Goal: Task Accomplishment & Management: Manage account settings

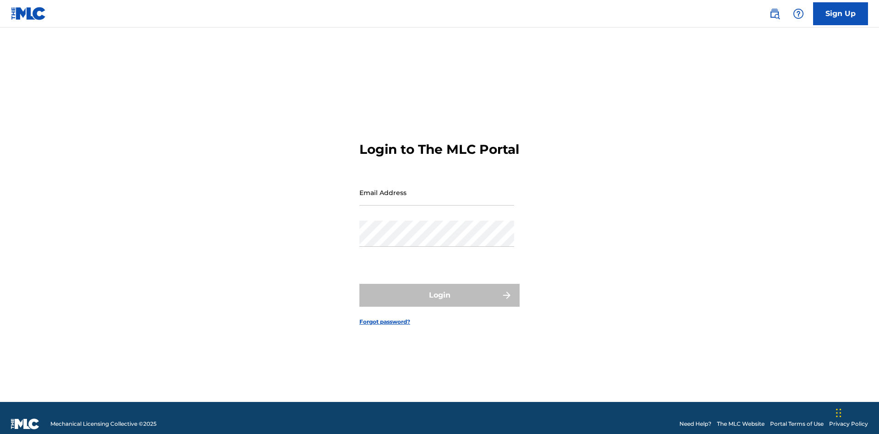
scroll to position [12, 0]
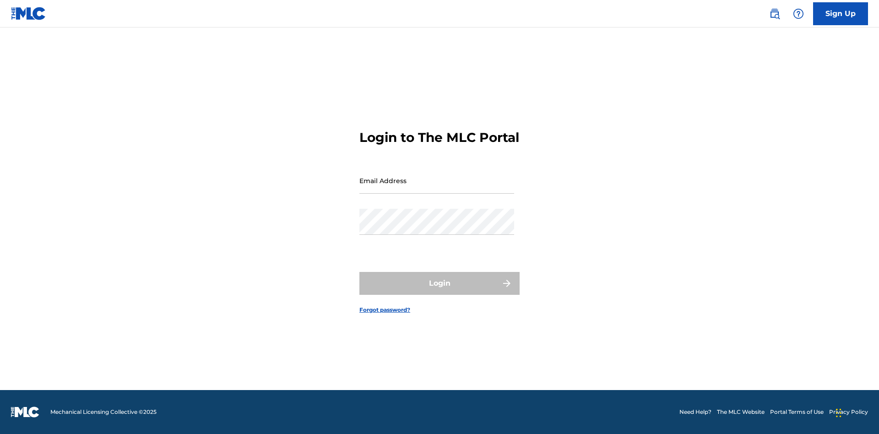
click at [437, 188] on input "Email Address" at bounding box center [437, 181] width 155 height 26
type input "Duke.McTesterson@gmail.com"
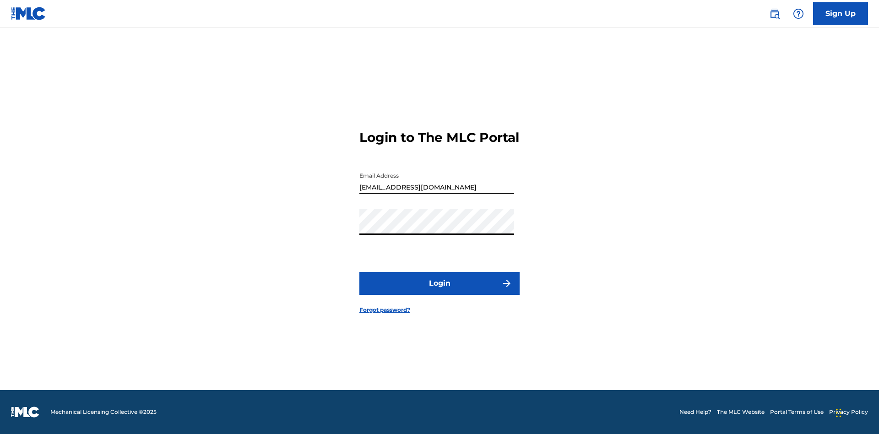
click at [440, 291] on button "Login" at bounding box center [440, 283] width 160 height 23
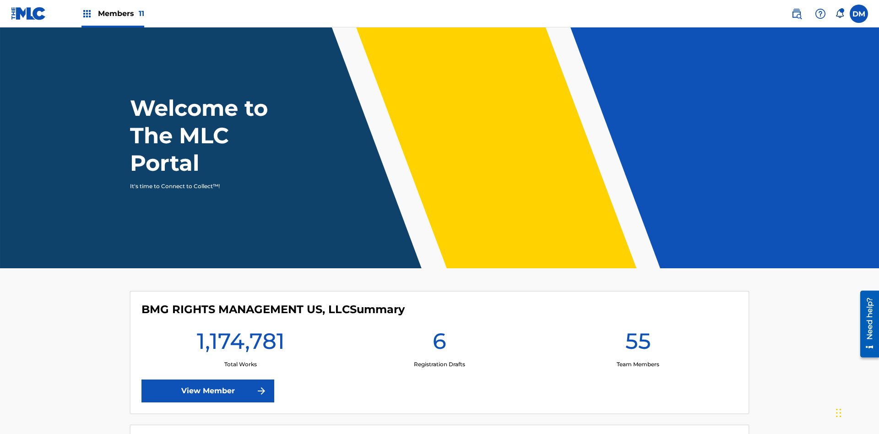
click at [113, 13] on span "Members 11" at bounding box center [121, 13] width 46 height 11
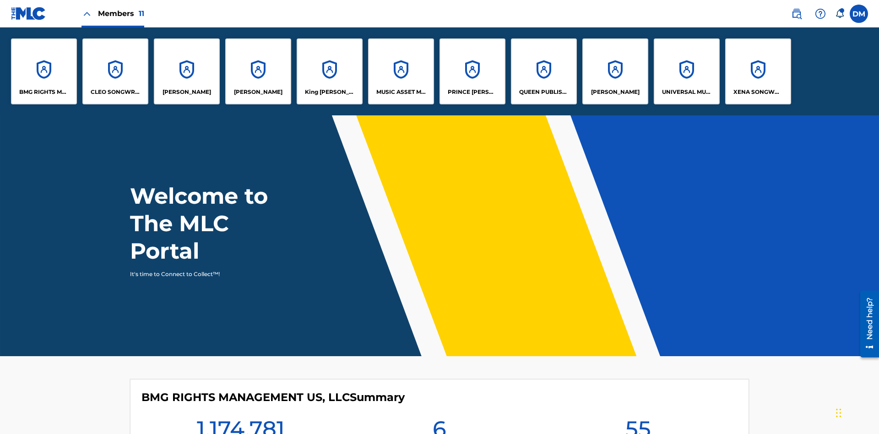
scroll to position [33, 0]
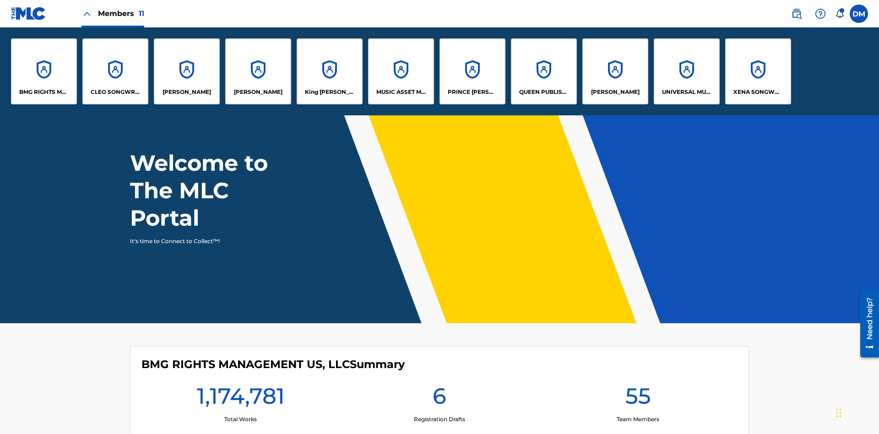
click at [686, 92] on p "UNIVERSAL MUSIC PUB GROUP" at bounding box center [687, 92] width 50 height 8
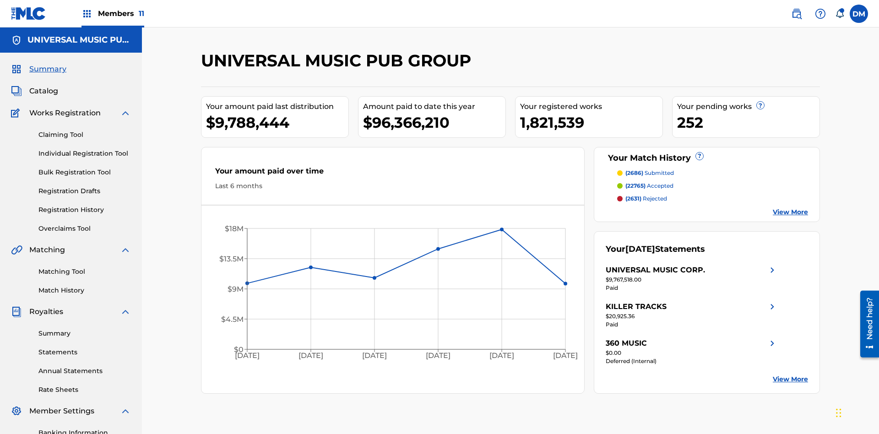
scroll to position [134, 0]
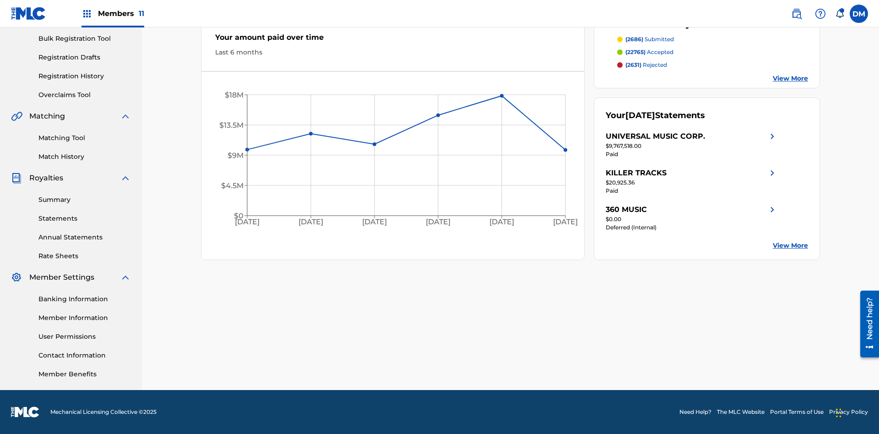
click at [85, 337] on link "User Permissions" at bounding box center [84, 337] width 93 height 10
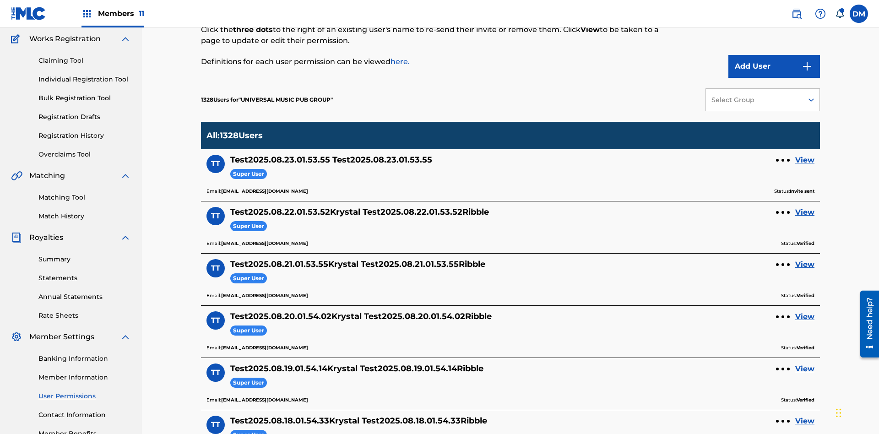
click at [774, 66] on button "Add User" at bounding box center [775, 66] width 92 height 23
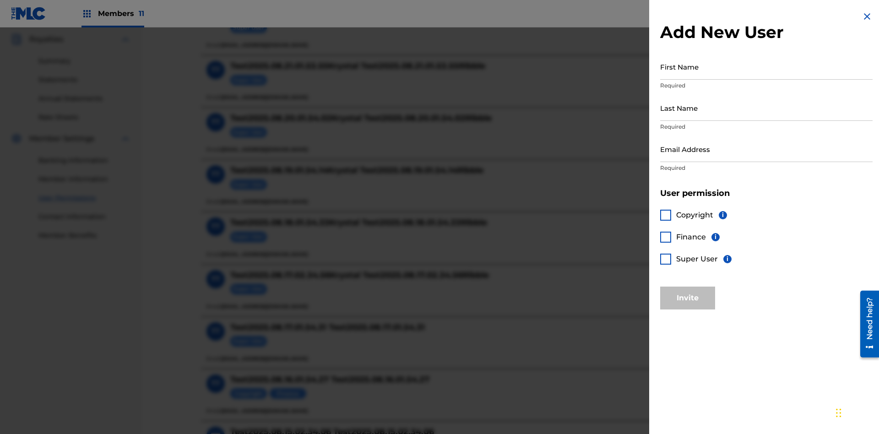
scroll to position [271, 0]
click at [767, 66] on input "First Name" at bounding box center [766, 67] width 212 height 26
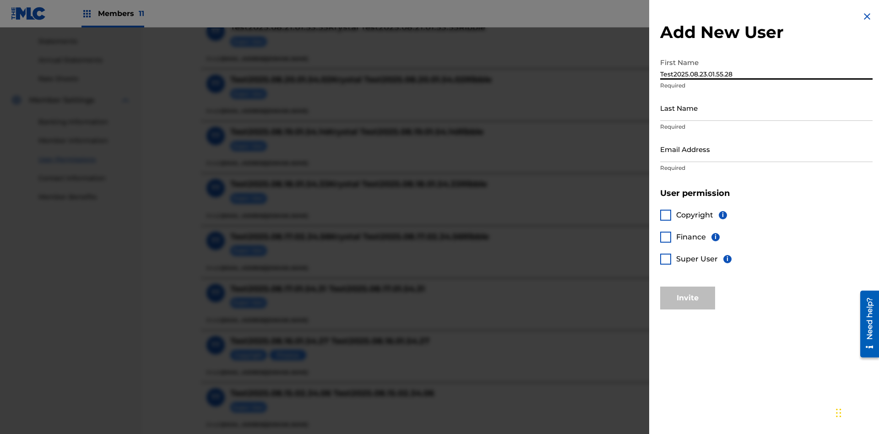
type input "Test2025.08.23.01.55.28"
click at [767, 108] on input "Last Name" at bounding box center [766, 108] width 212 height 26
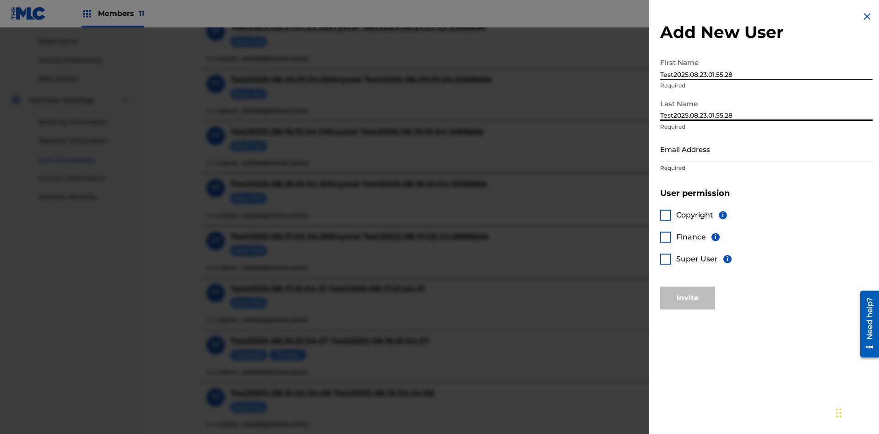
scroll to position [392, 0]
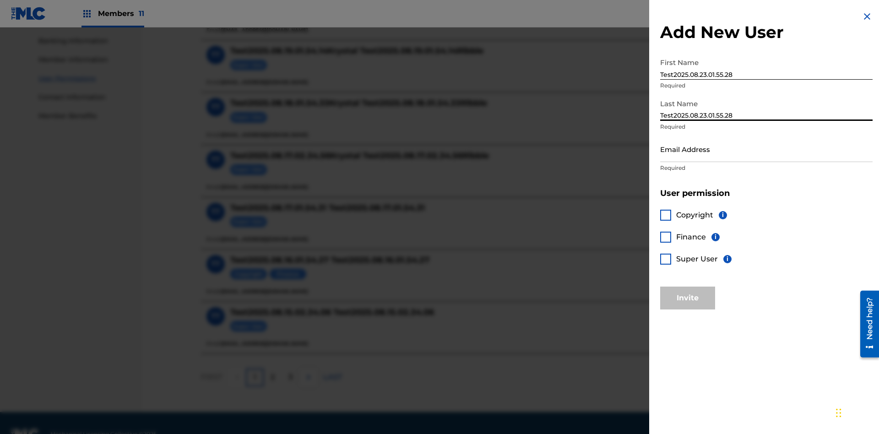
type input "Test2025.08.23.01.55.28"
click at [767, 149] on input "Email Address" at bounding box center [766, 149] width 212 height 26
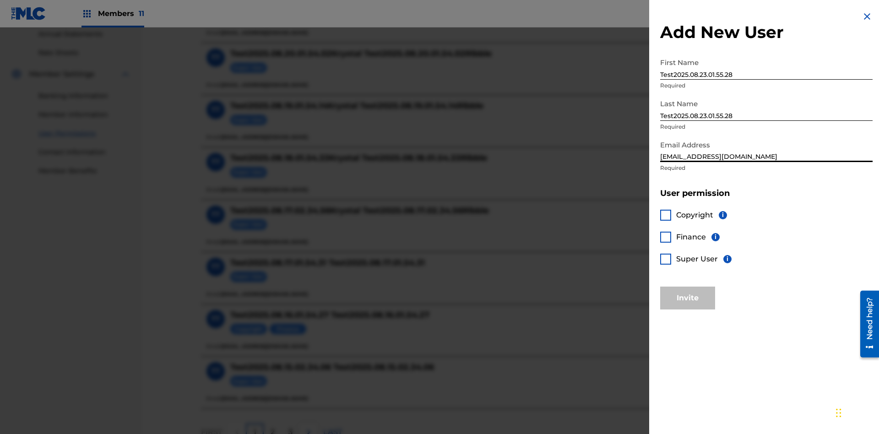
scroll to position [414, 0]
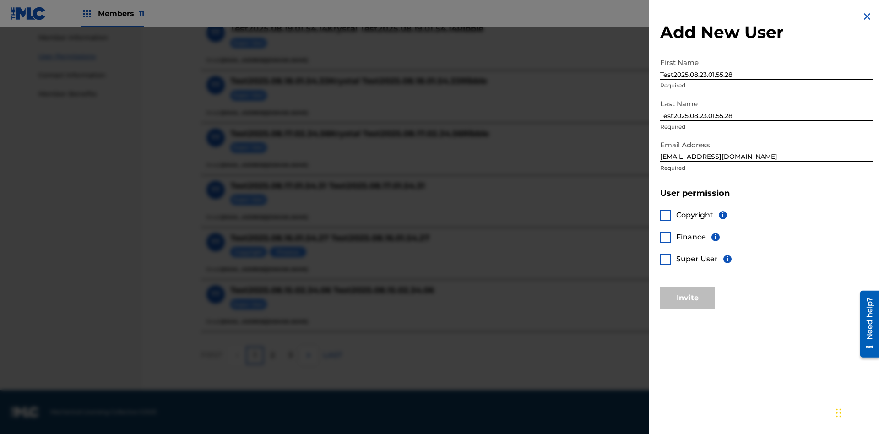
type input "d7a0c1b3-2469-4ba4-b8b0-f0c359d56b58@mailslurp.biz"
click at [666, 215] on div at bounding box center [665, 215] width 11 height 11
click at [688, 298] on button "Invite" at bounding box center [687, 298] width 55 height 23
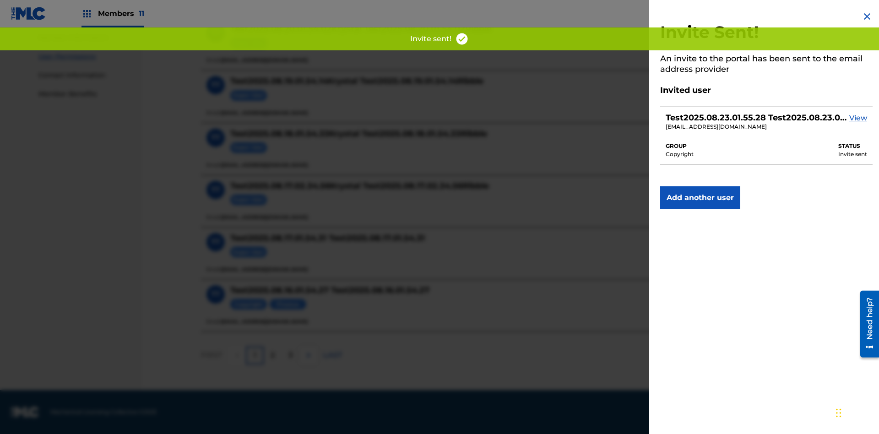
click at [700, 198] on button "Add another user" at bounding box center [700, 197] width 80 height 23
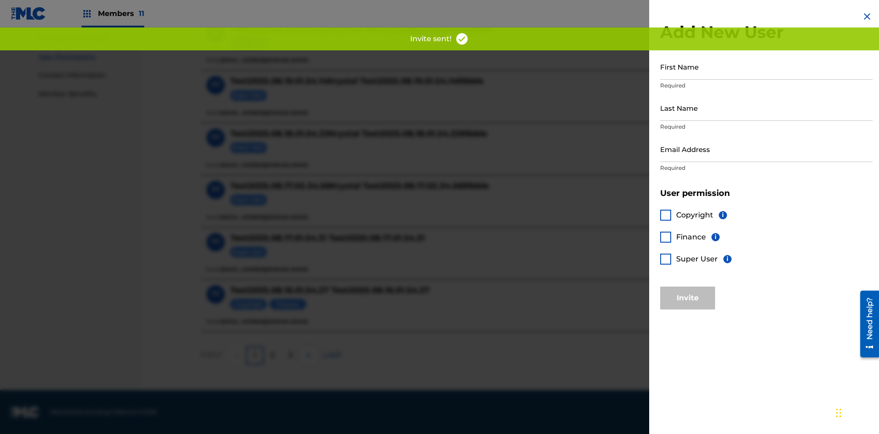
scroll to position [413, 0]
click at [767, 66] on input "First Name" at bounding box center [766, 67] width 212 height 26
type input "Test2025.08.23.01.55.35"
click at [767, 108] on input "Last Name" at bounding box center [766, 108] width 212 height 26
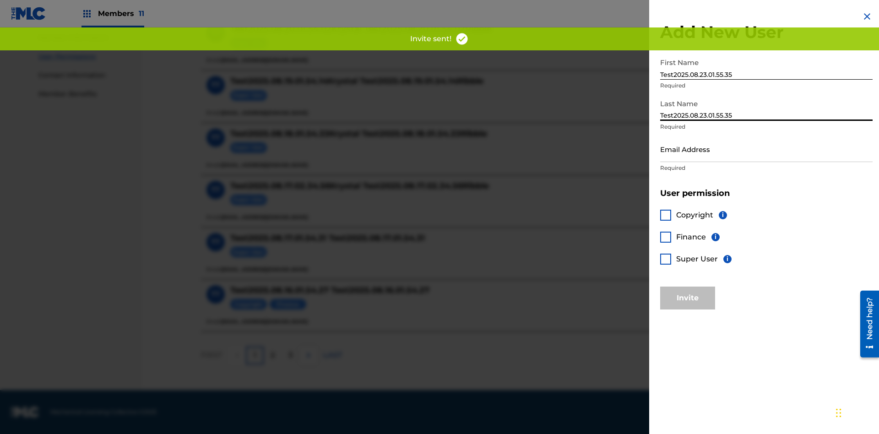
type input "Test2025.08.23.01.55.35"
click at [767, 149] on input "Email Address" at bounding box center [766, 149] width 212 height 26
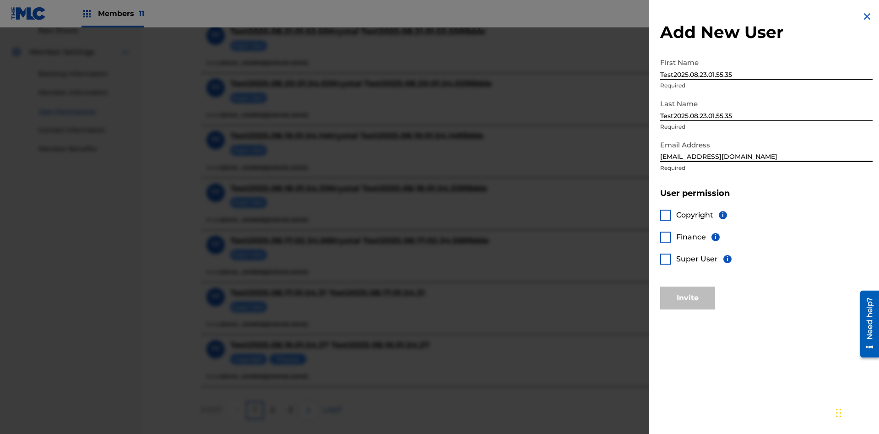
type input "fc23fde7-fe6e-43cd-89c5-75bf8804b668@mailslurp.biz"
click at [666, 237] on div at bounding box center [665, 237] width 11 height 11
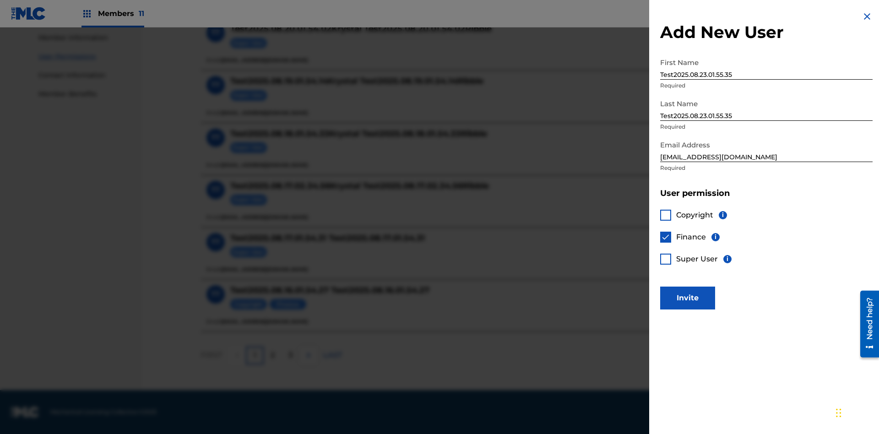
click at [688, 298] on button "Invite" at bounding box center [687, 298] width 55 height 23
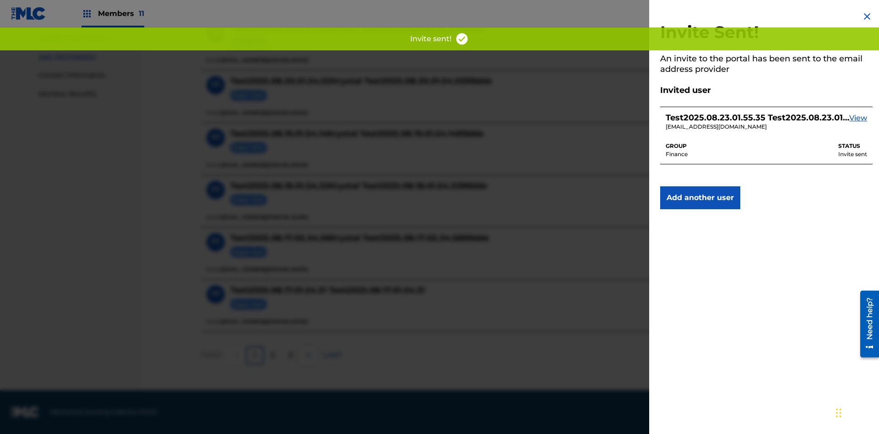
click at [700, 198] on button "Add another user" at bounding box center [700, 197] width 80 height 23
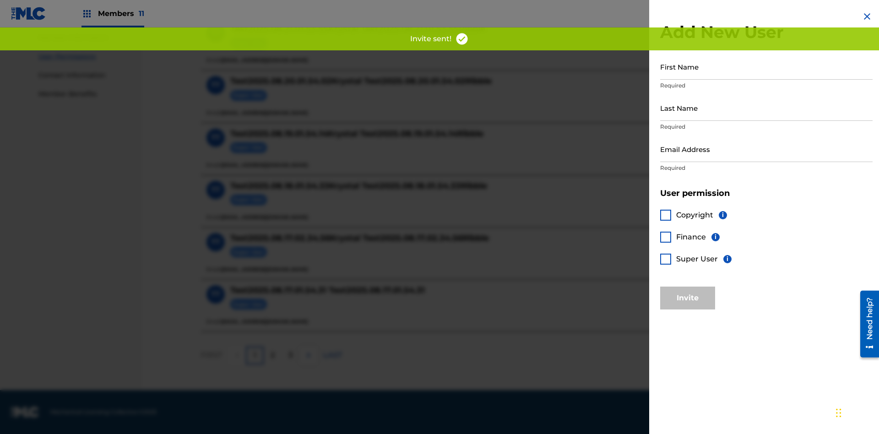
scroll to position [413, 0]
click at [767, 66] on input "First Name" at bounding box center [766, 67] width 212 height 26
type input "Test2025.08.23.01.55.42"
click at [767, 108] on input "Last Name" at bounding box center [766, 108] width 212 height 26
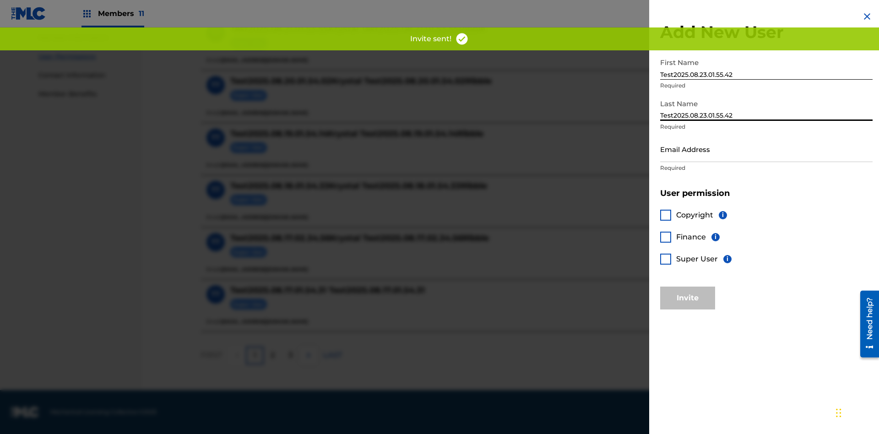
type input "Test2025.08.23.01.55.42"
click at [767, 149] on input "Email Address" at bounding box center [766, 149] width 212 height 26
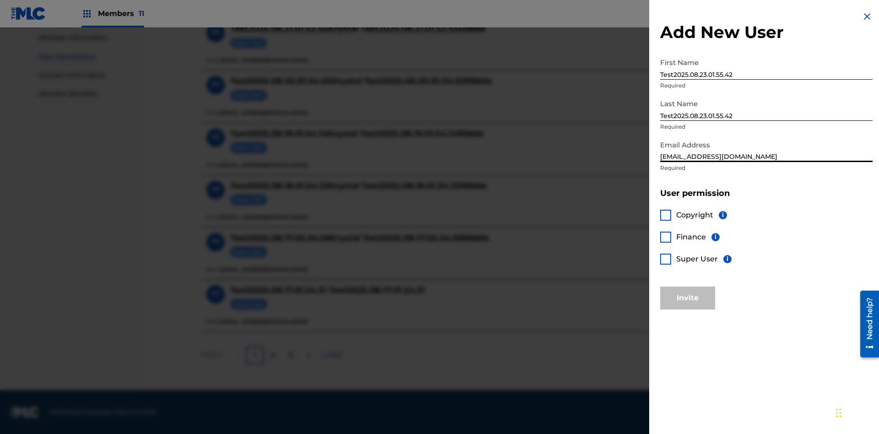
type input "ee7c130a-74e6-4c26-a33c-48ee8d4a6644@mailslurp.biz"
click at [666, 259] on div at bounding box center [665, 259] width 11 height 11
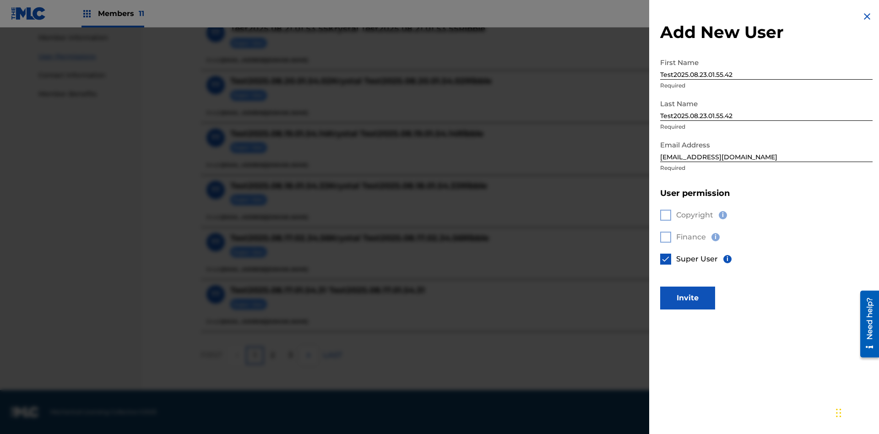
click at [688, 298] on button "Invite" at bounding box center [687, 298] width 55 height 23
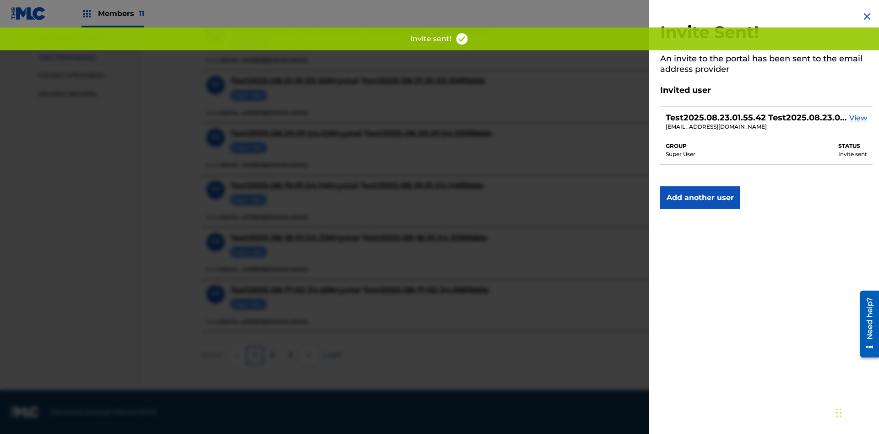
click at [700, 198] on button "Add another user" at bounding box center [700, 197] width 80 height 23
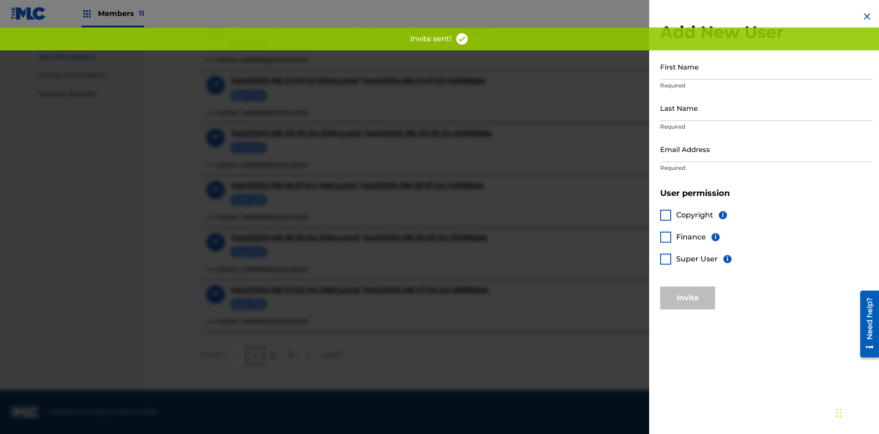
scroll to position [413, 0]
click at [767, 66] on input "First Name" at bounding box center [766, 67] width 212 height 26
type input "Test2025.08.23.01.55.50"
click at [767, 108] on input "Last Name" at bounding box center [766, 108] width 212 height 26
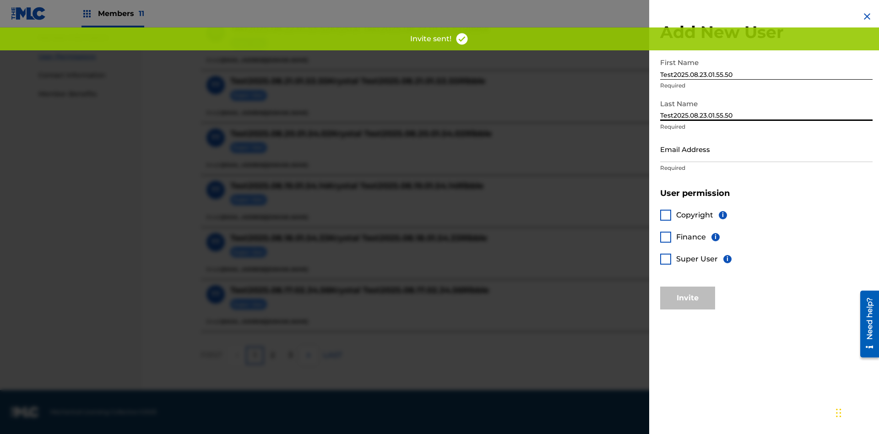
type input "Test2025.08.23.01.55.50"
click at [767, 149] on input "Email Address" at bounding box center [766, 149] width 212 height 26
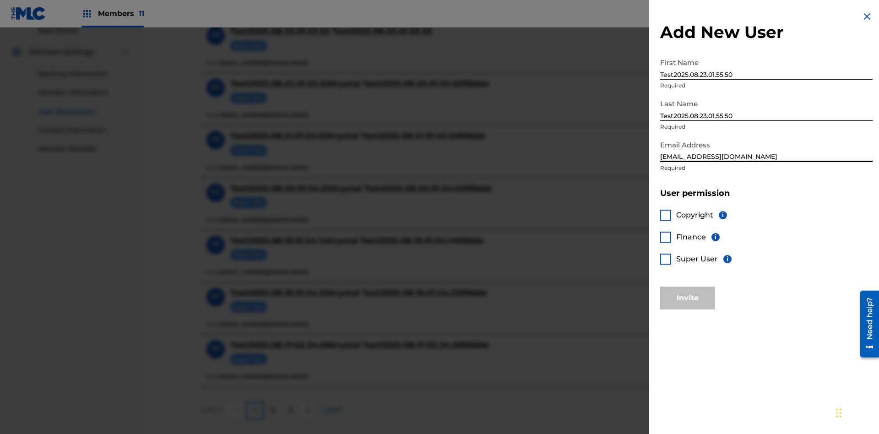
type input "7ff04f7e-590e-4088-9557-5038b5c060e5@mailslurp.biz"
click at [666, 215] on div at bounding box center [665, 215] width 11 height 11
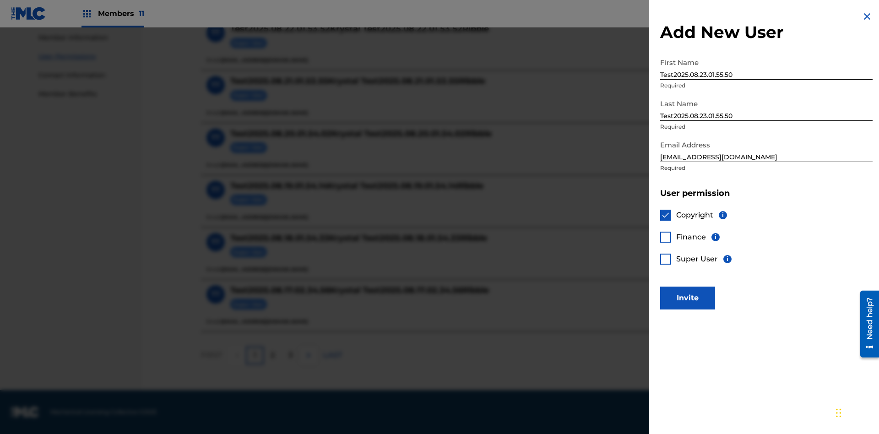
click at [666, 237] on div at bounding box center [665, 237] width 11 height 11
click at [688, 298] on button "Invite" at bounding box center [687, 298] width 55 height 23
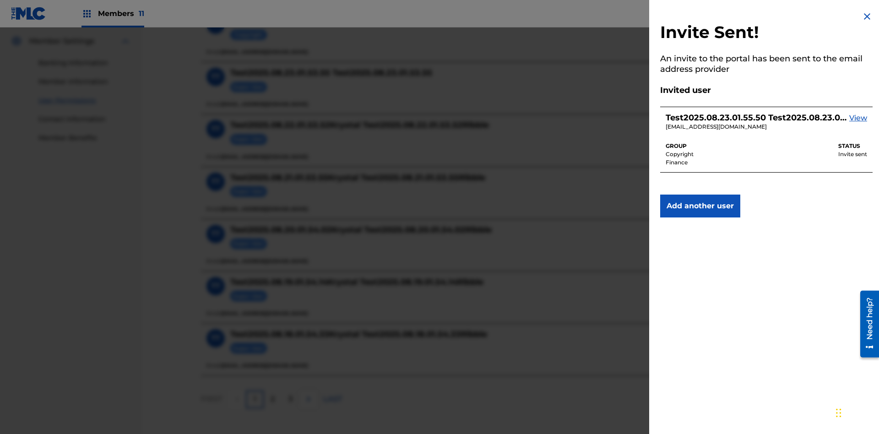
click at [867, 16] on img at bounding box center [867, 16] width 11 height 11
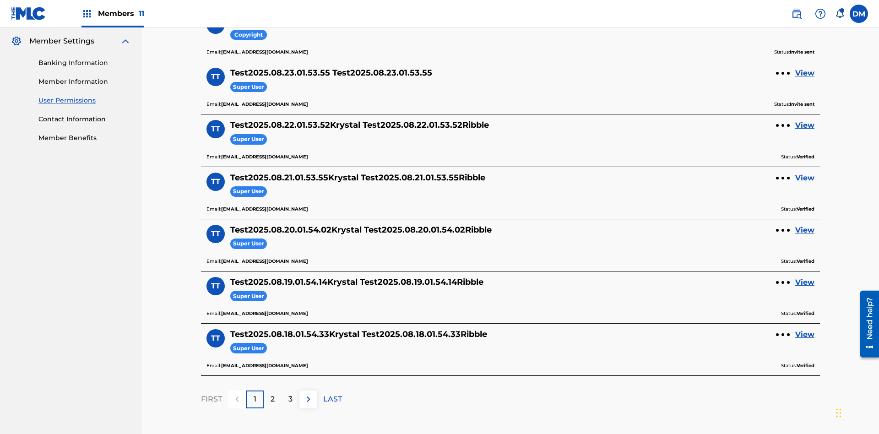
scroll to position [108, 0]
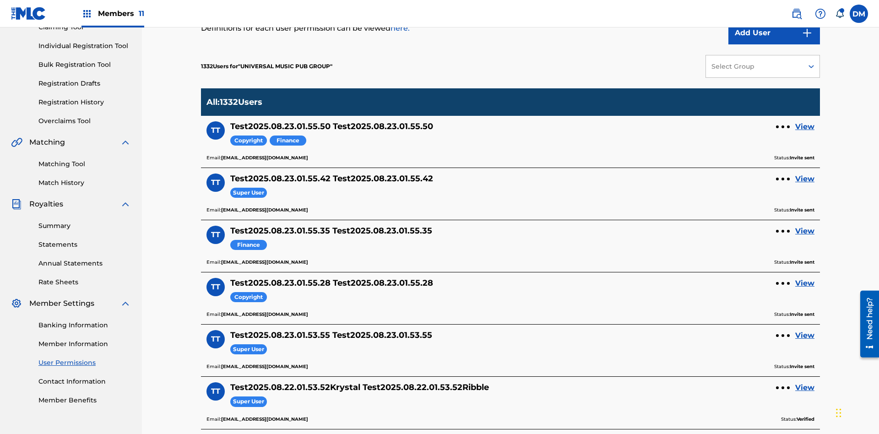
click at [763, 66] on div "Select Group" at bounding box center [754, 67] width 85 height 10
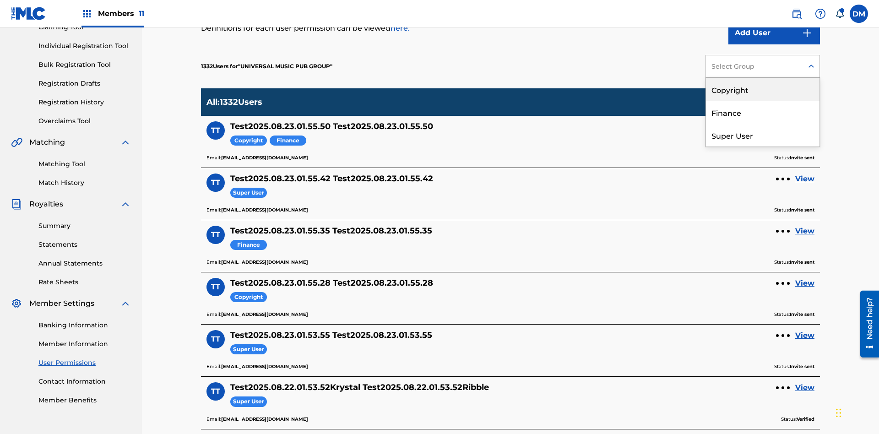
click at [763, 89] on div "Copyright" at bounding box center [763, 89] width 114 height 23
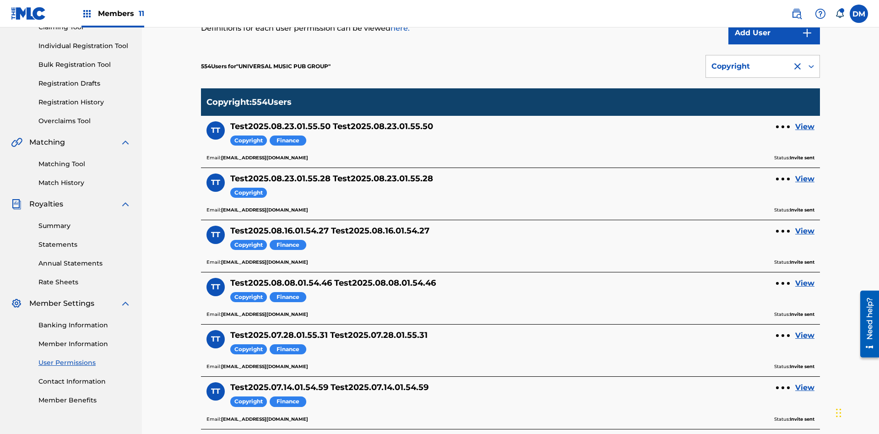
click at [763, 66] on div "Copyright" at bounding box center [749, 66] width 75 height 11
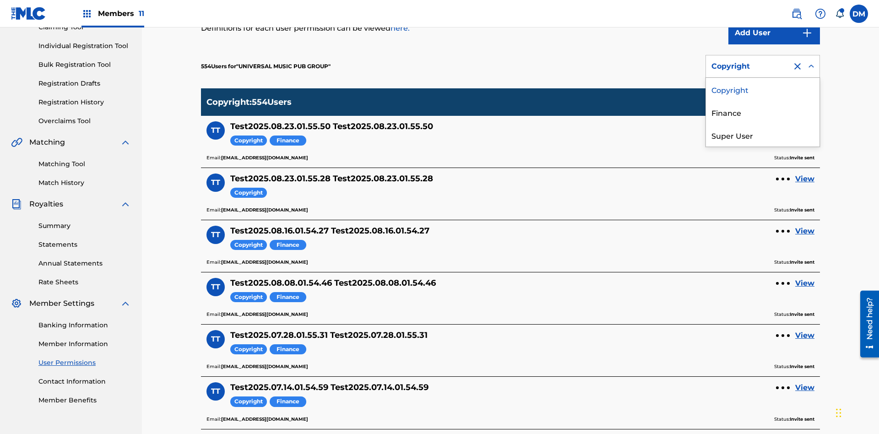
click at [763, 112] on div "Finance" at bounding box center [763, 112] width 114 height 23
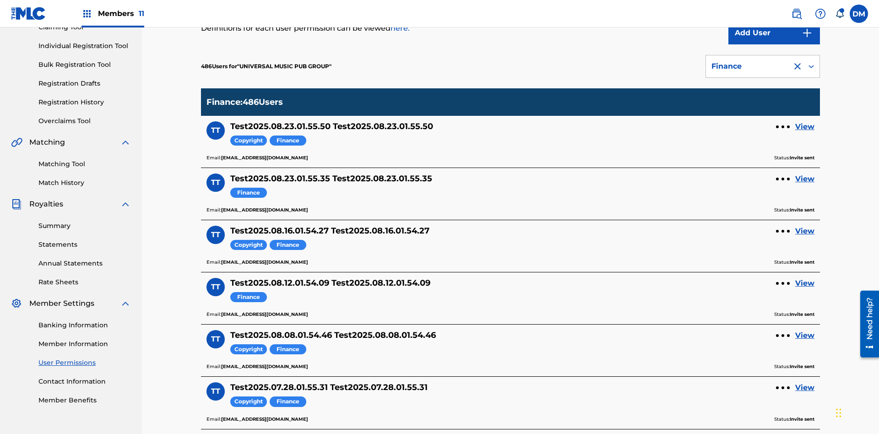
click at [763, 66] on div "Finance" at bounding box center [749, 66] width 75 height 11
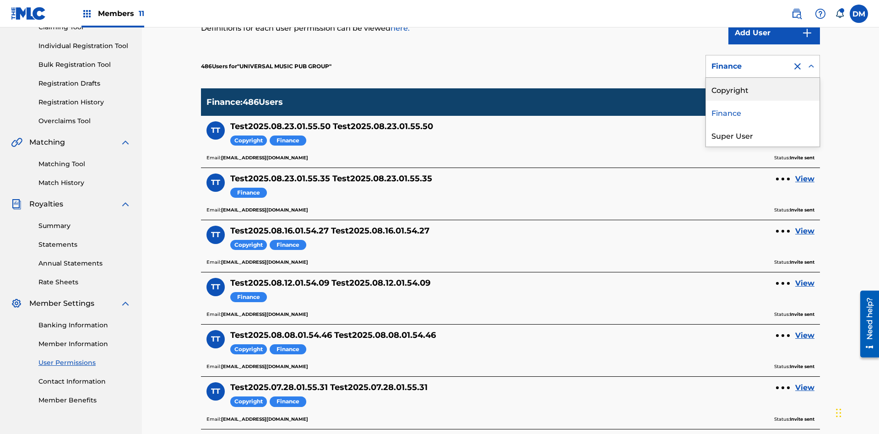
click at [763, 135] on div "Super User" at bounding box center [763, 135] width 114 height 23
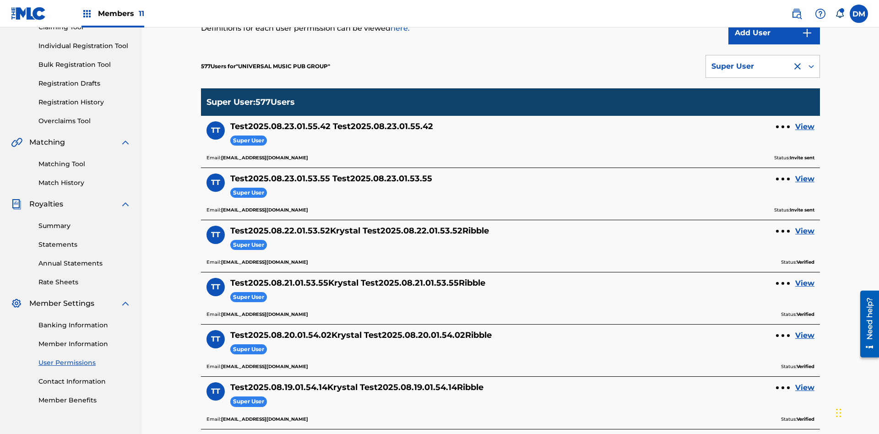
click at [763, 66] on div "Super User" at bounding box center [749, 66] width 75 height 11
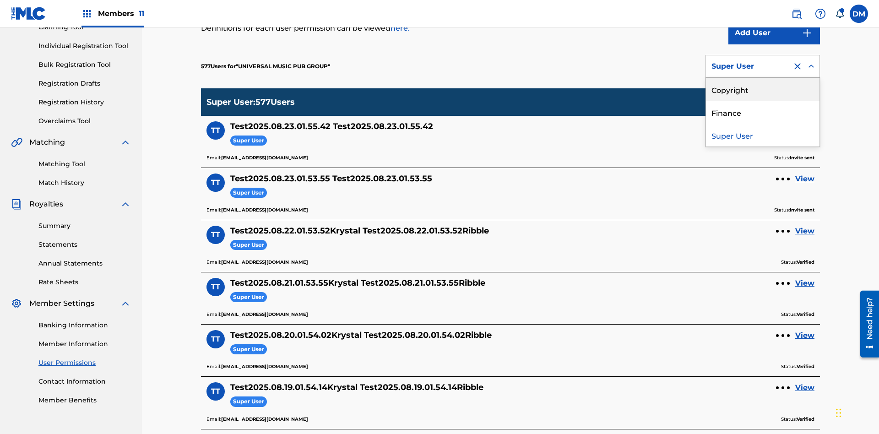
click at [763, 89] on div "Copyright" at bounding box center [763, 89] width 114 height 23
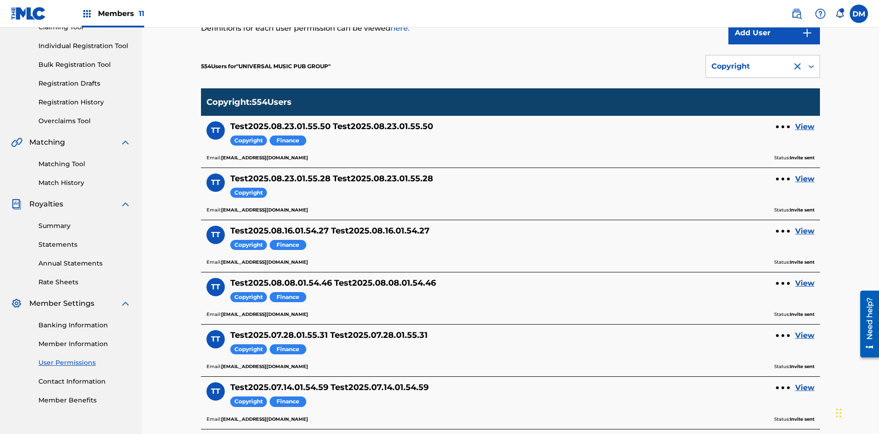
click at [763, 66] on div "Copyright" at bounding box center [749, 66] width 75 height 11
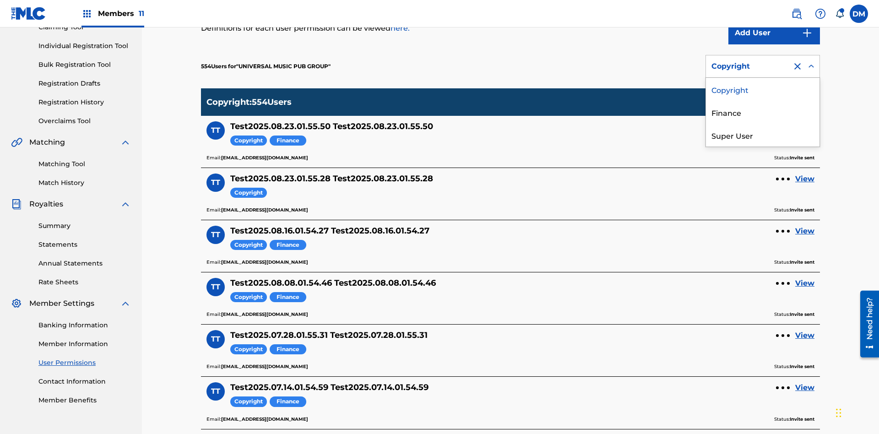
click at [763, 112] on div "Finance" at bounding box center [763, 112] width 114 height 23
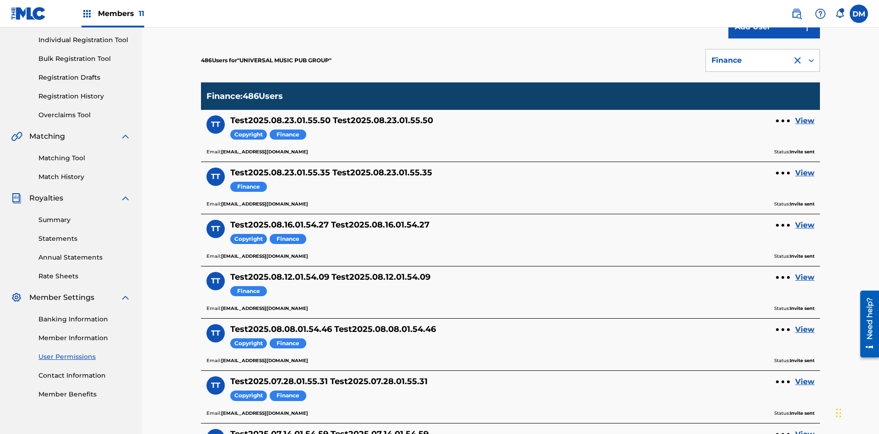
click at [798, 60] on div at bounding box center [797, 60] width 11 height 11
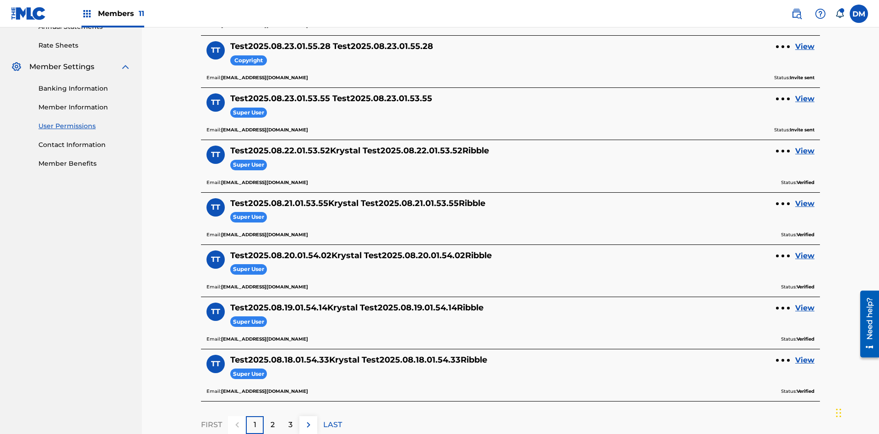
scroll to position [331, 0]
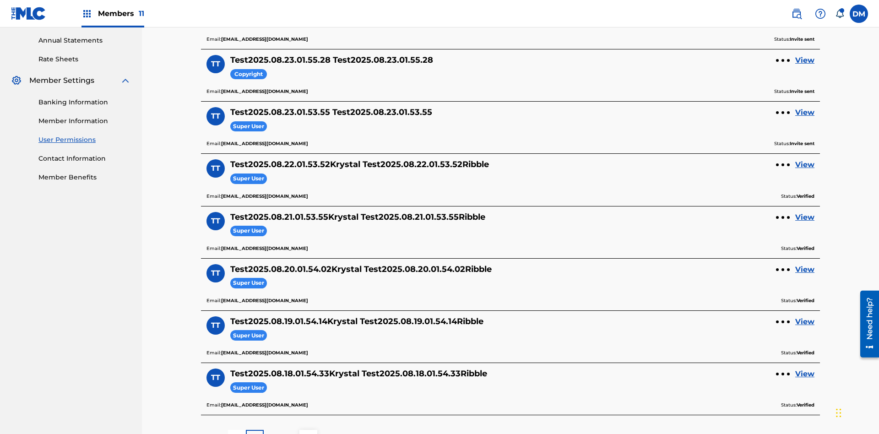
click at [805, 60] on link "View" at bounding box center [804, 60] width 19 height 11
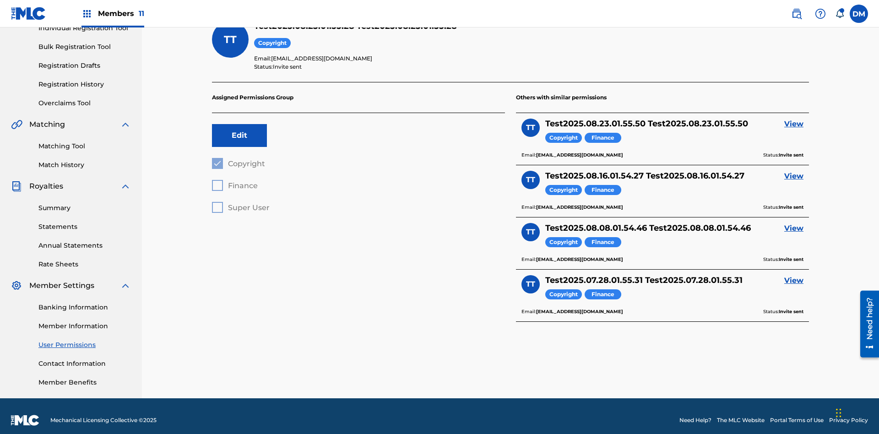
scroll to position [32, 0]
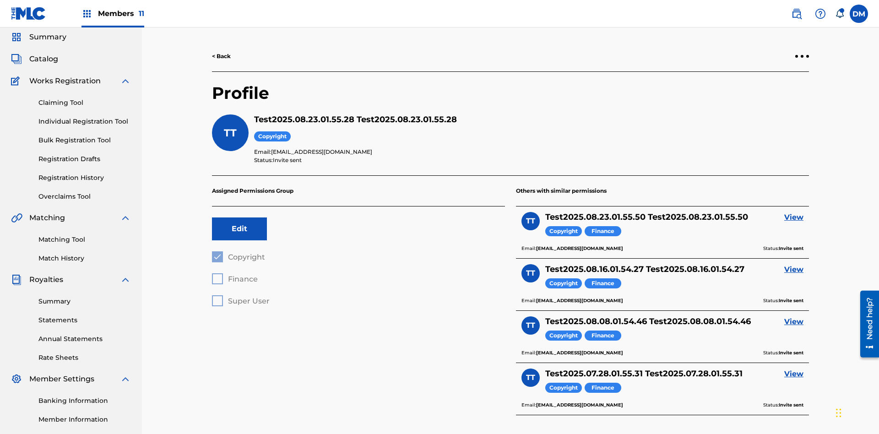
click at [802, 56] on div at bounding box center [802, 56] width 3 height 3
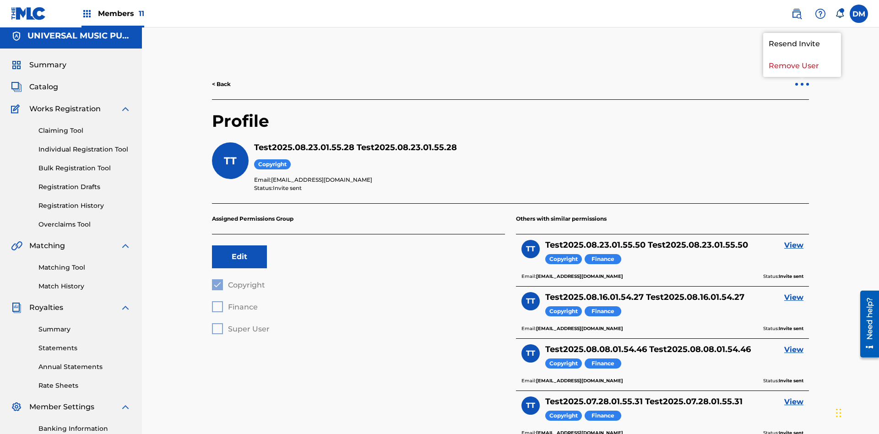
click at [802, 66] on p "Remove User" at bounding box center [802, 66] width 78 height 22
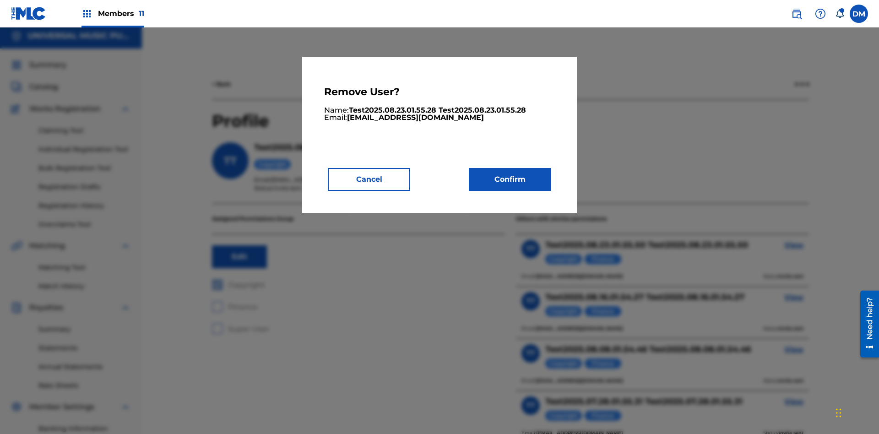
scroll to position [117, 0]
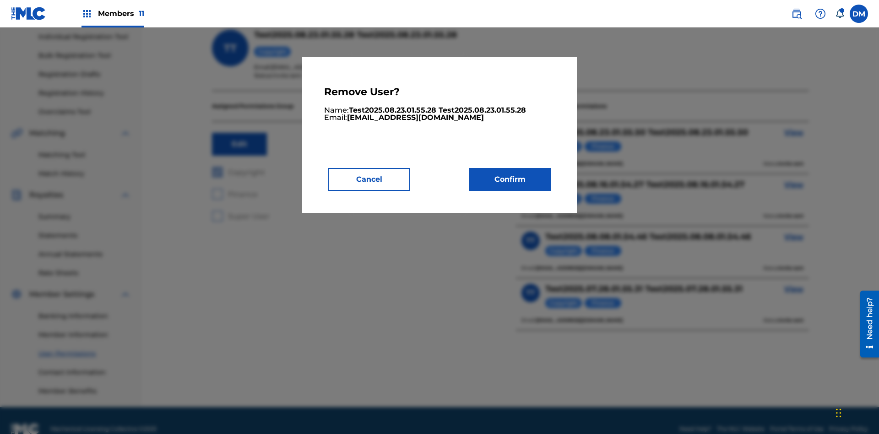
click at [510, 179] on button "Confirm" at bounding box center [510, 179] width 82 height 23
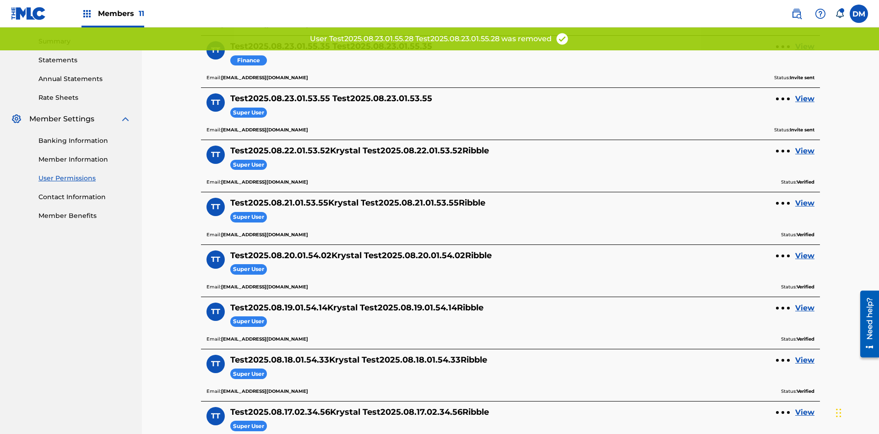
scroll to position [278, 0]
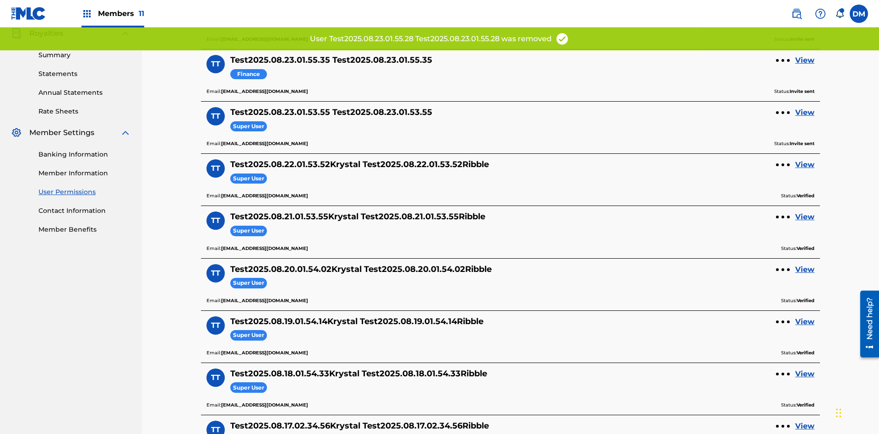
click at [805, 60] on link "View" at bounding box center [804, 60] width 19 height 11
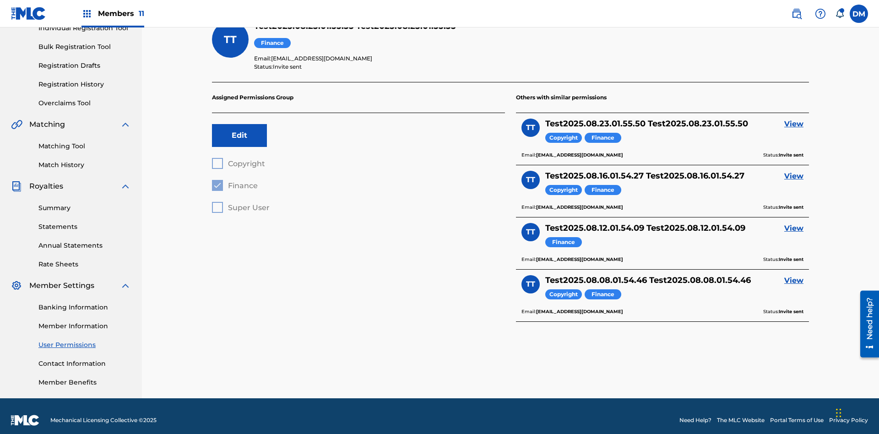
scroll to position [32, 0]
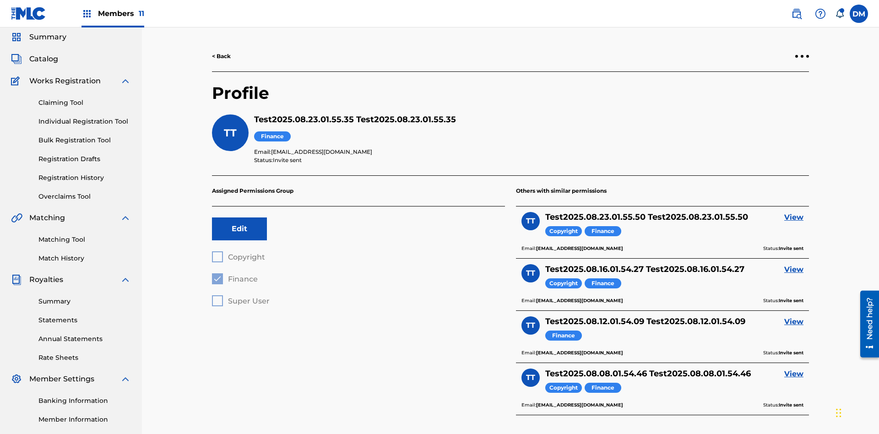
click at [802, 56] on div at bounding box center [802, 56] width 3 height 3
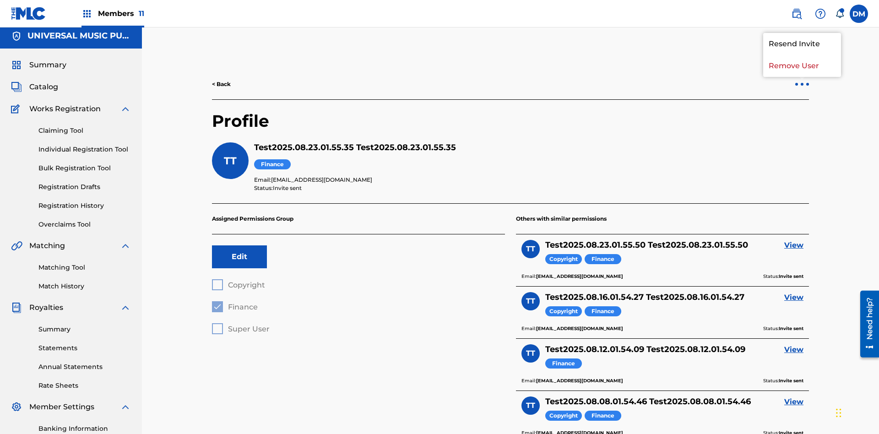
click at [802, 66] on p "Remove User" at bounding box center [802, 66] width 78 height 22
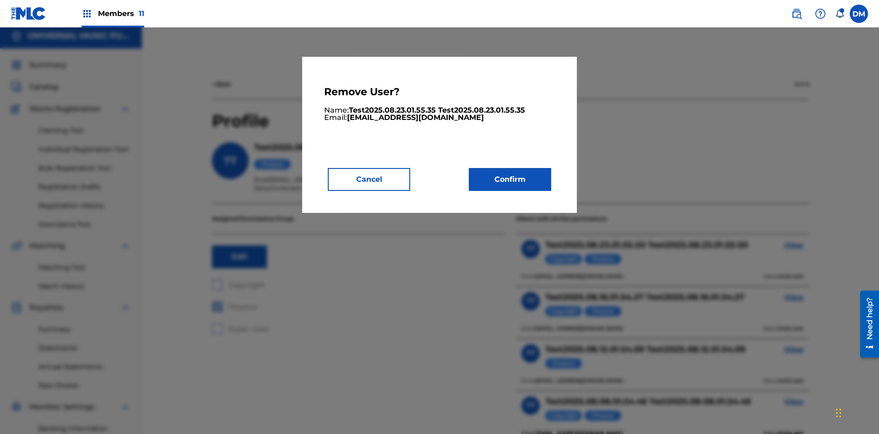
scroll to position [117, 0]
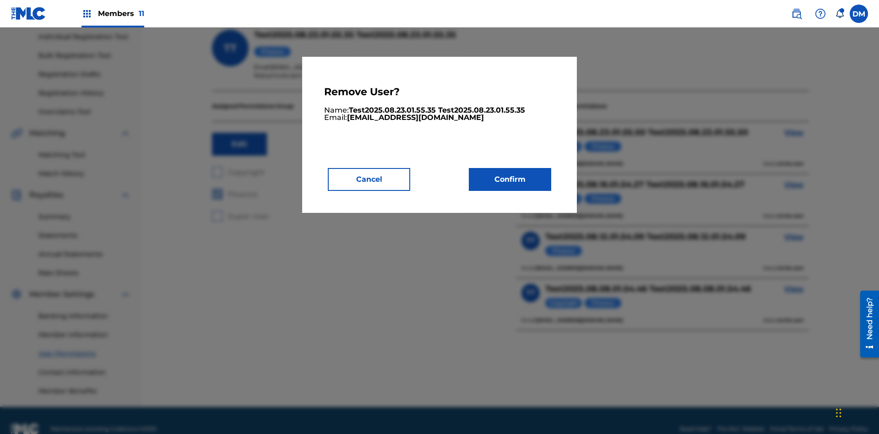
click at [510, 179] on button "Confirm" at bounding box center [510, 179] width 82 height 23
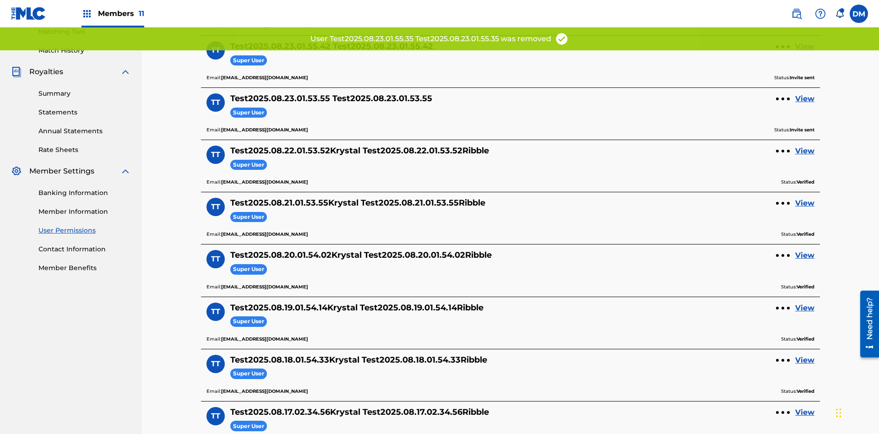
scroll to position [226, 0]
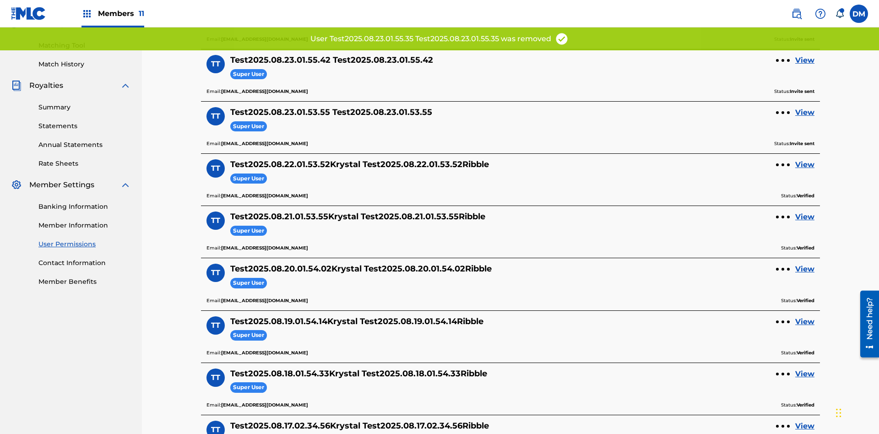
click at [805, 60] on link "View" at bounding box center [804, 60] width 19 height 11
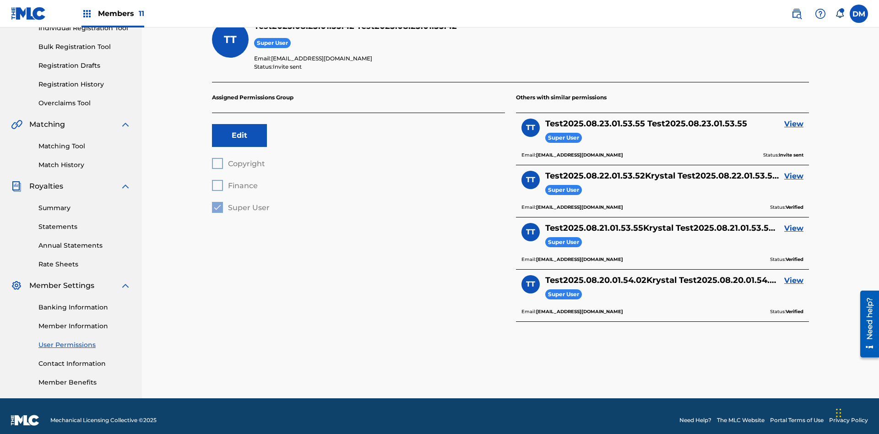
scroll to position [32, 0]
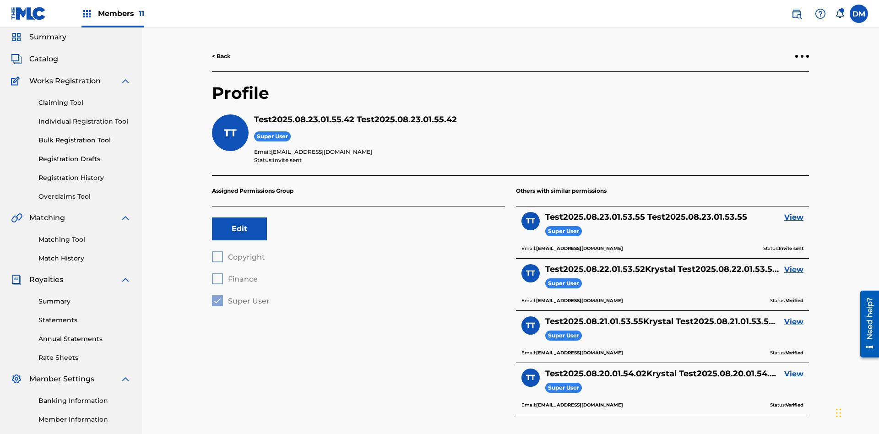
click at [802, 56] on div at bounding box center [802, 56] width 3 height 3
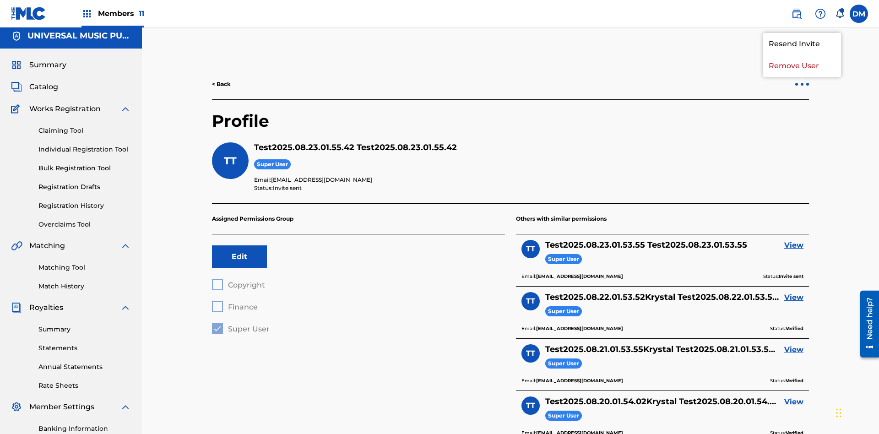
click at [802, 66] on p "Remove User" at bounding box center [802, 66] width 78 height 22
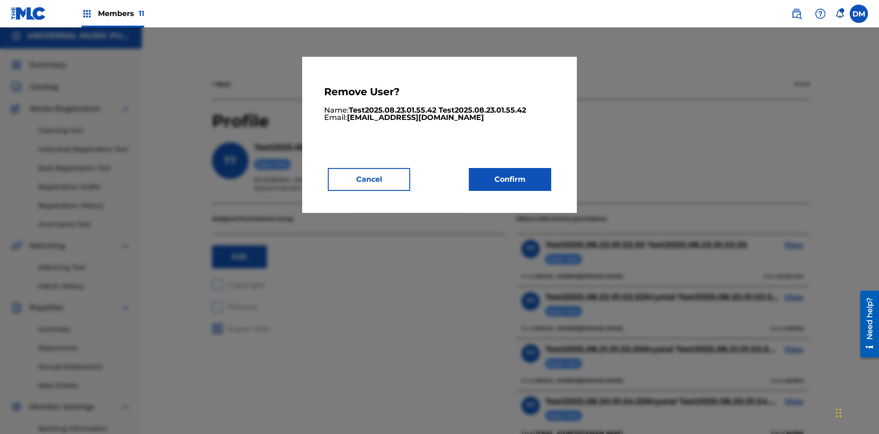
scroll to position [117, 0]
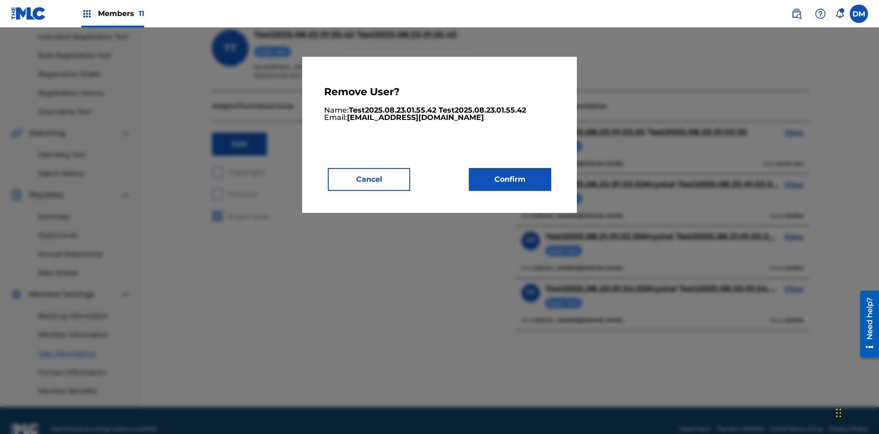
click at [510, 179] on button "Confirm" at bounding box center [510, 179] width 82 height 23
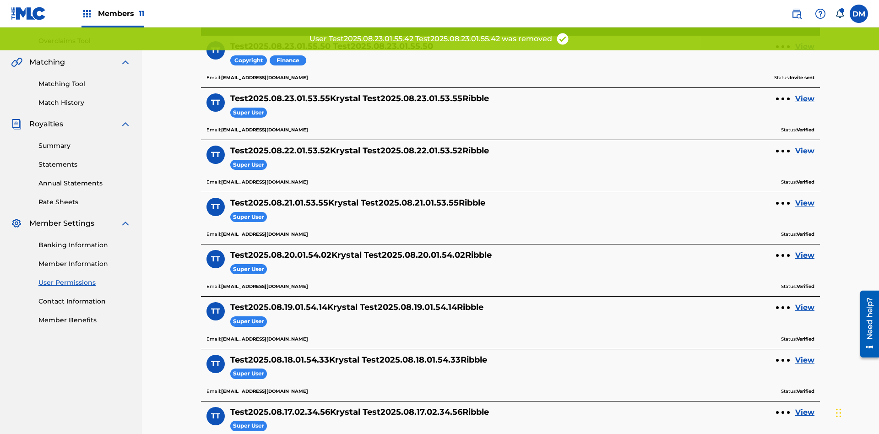
scroll to position [174, 0]
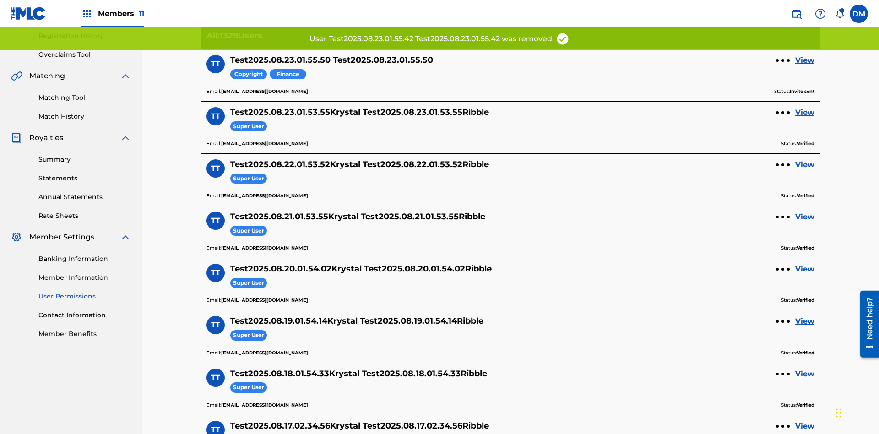
click at [805, 60] on link "View" at bounding box center [804, 60] width 19 height 11
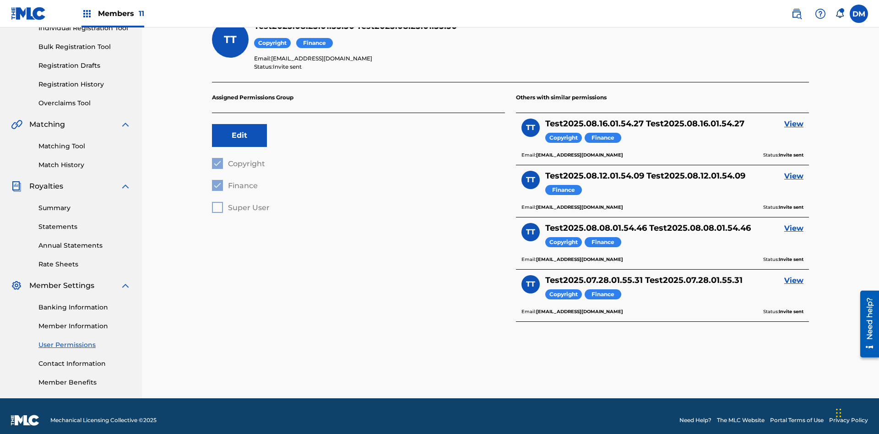
scroll to position [29, 0]
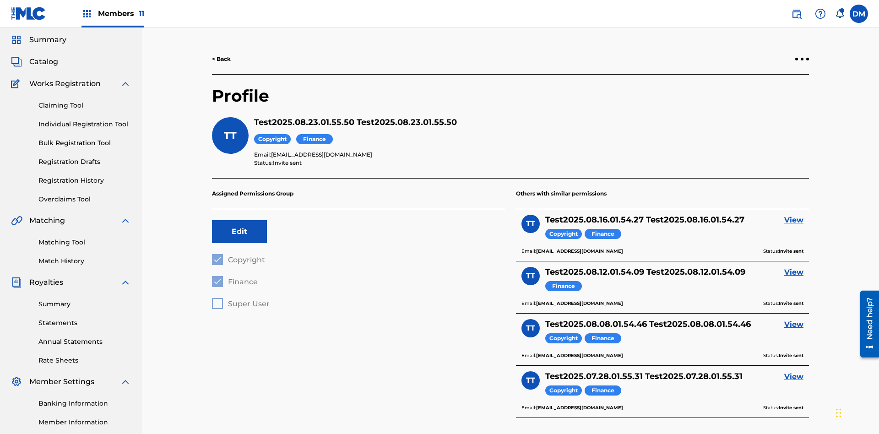
click at [222, 59] on link "< Back" at bounding box center [221, 59] width 19 height 8
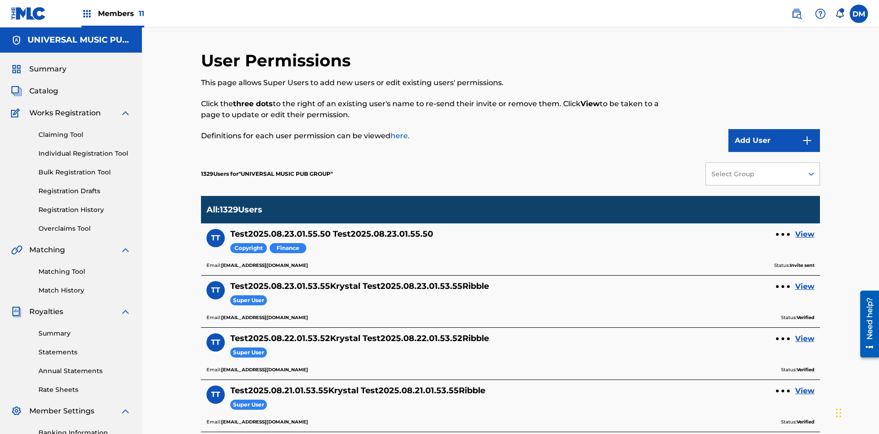
scroll to position [178, 0]
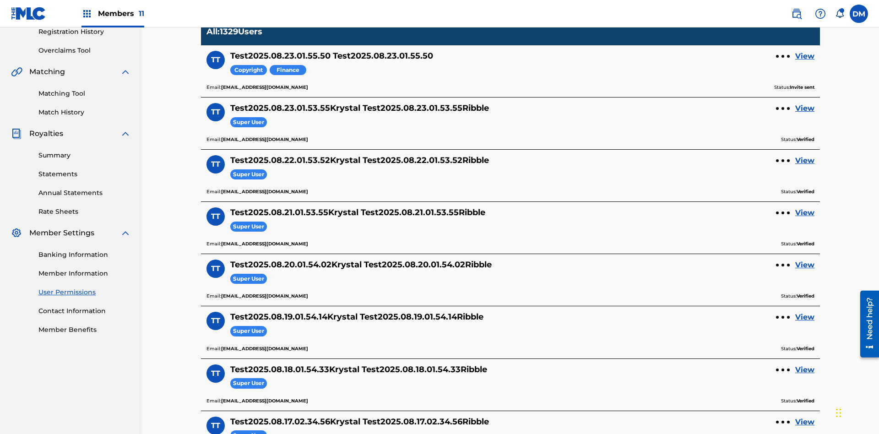
click at [783, 56] on div at bounding box center [783, 56] width 3 height 3
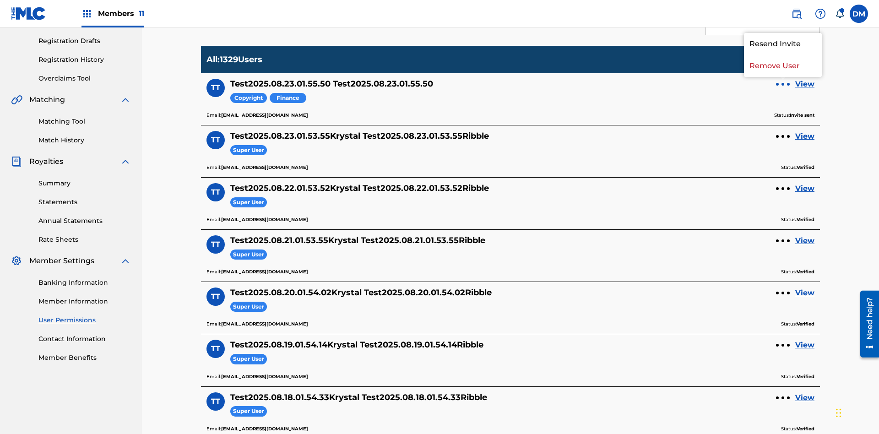
click at [783, 66] on p "Remove User" at bounding box center [783, 66] width 78 height 22
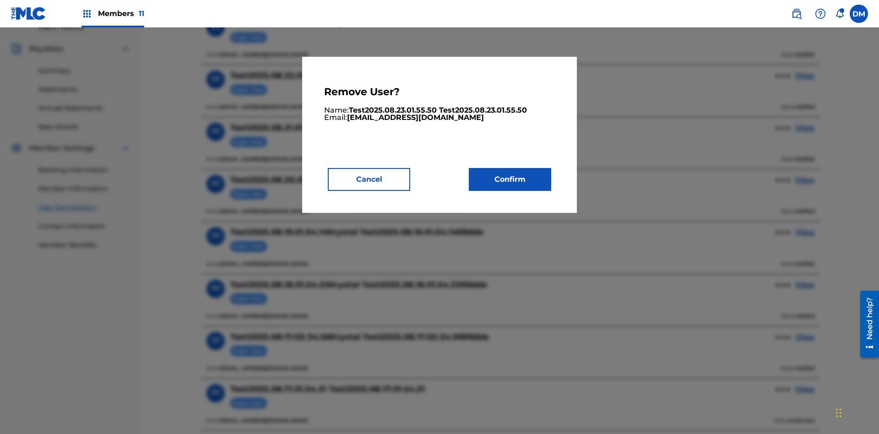
click at [510, 179] on button "Confirm" at bounding box center [510, 179] width 82 height 23
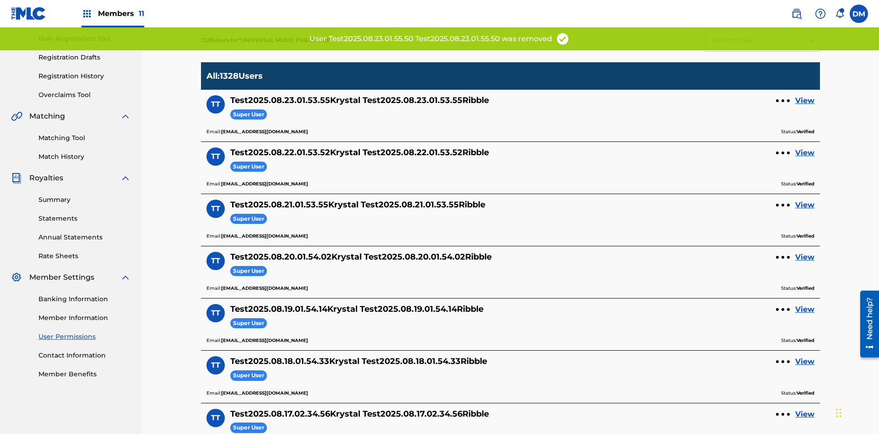
scroll to position [174, 0]
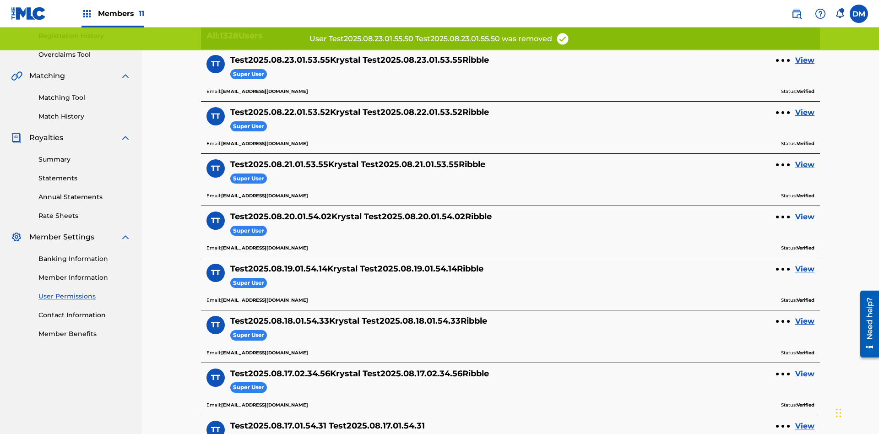
click at [805, 60] on link "View" at bounding box center [804, 60] width 19 height 11
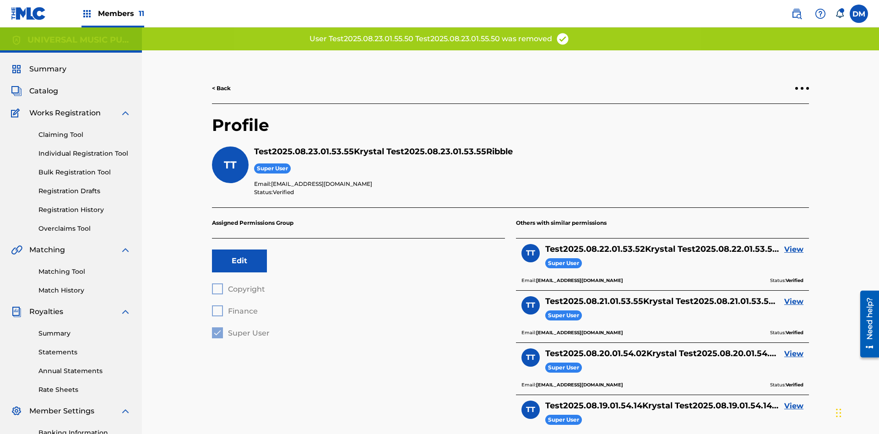
scroll to position [134, 0]
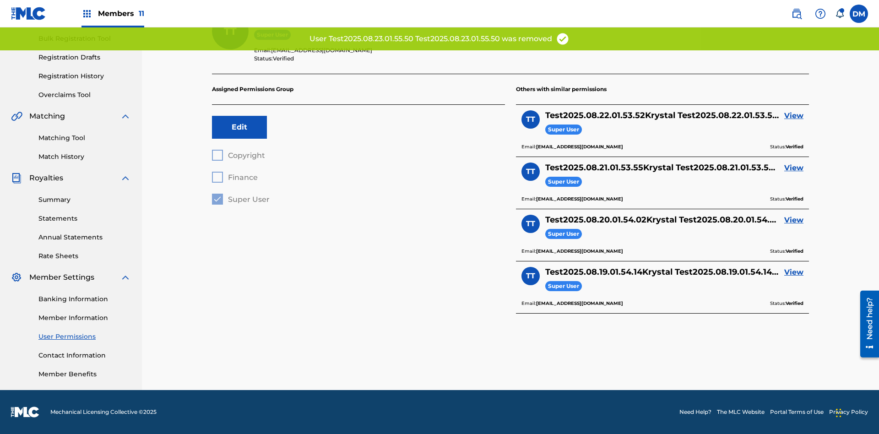
click at [794, 116] on link "View" at bounding box center [793, 115] width 19 height 11
